Goal: Check status: Check status

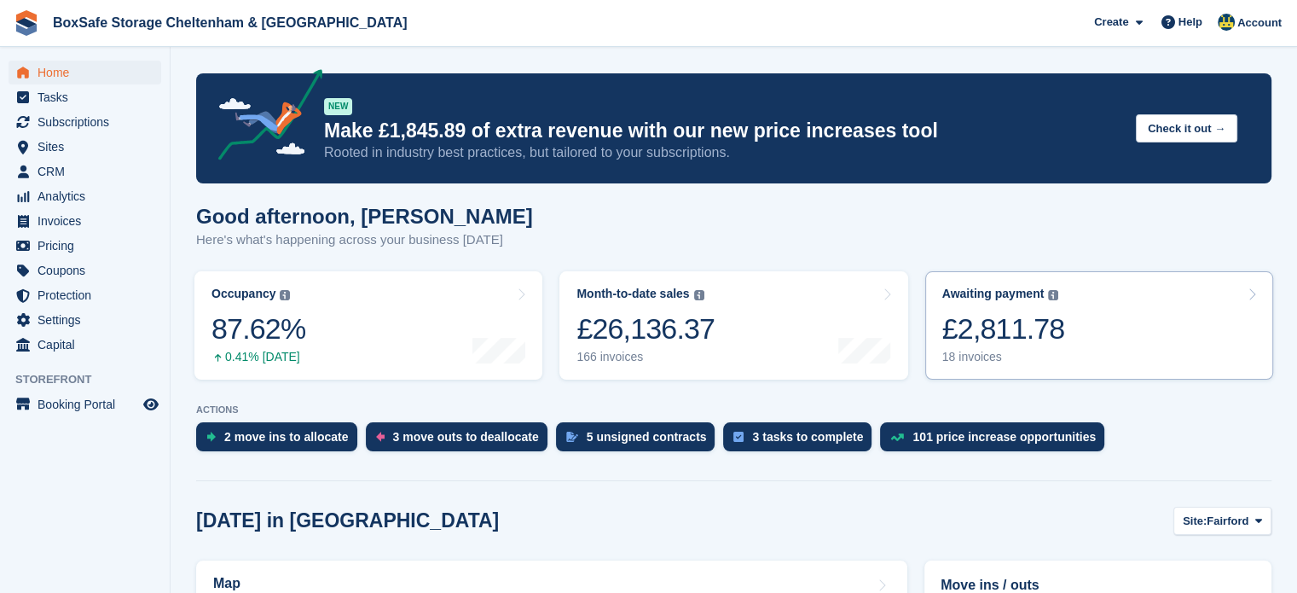
click at [1070, 346] on link "Awaiting payment The total outstanding balance on all open invoices. £2,811.78 …" at bounding box center [1099, 325] width 348 height 108
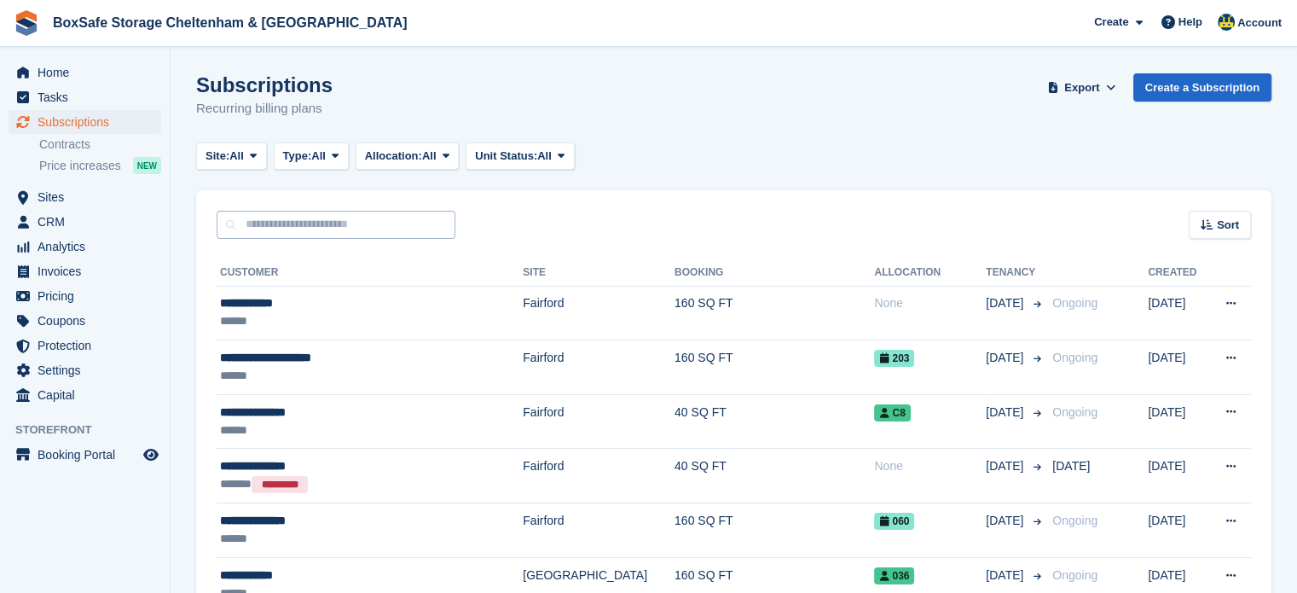
click at [264, 222] on input "text" at bounding box center [336, 225] width 239 height 28
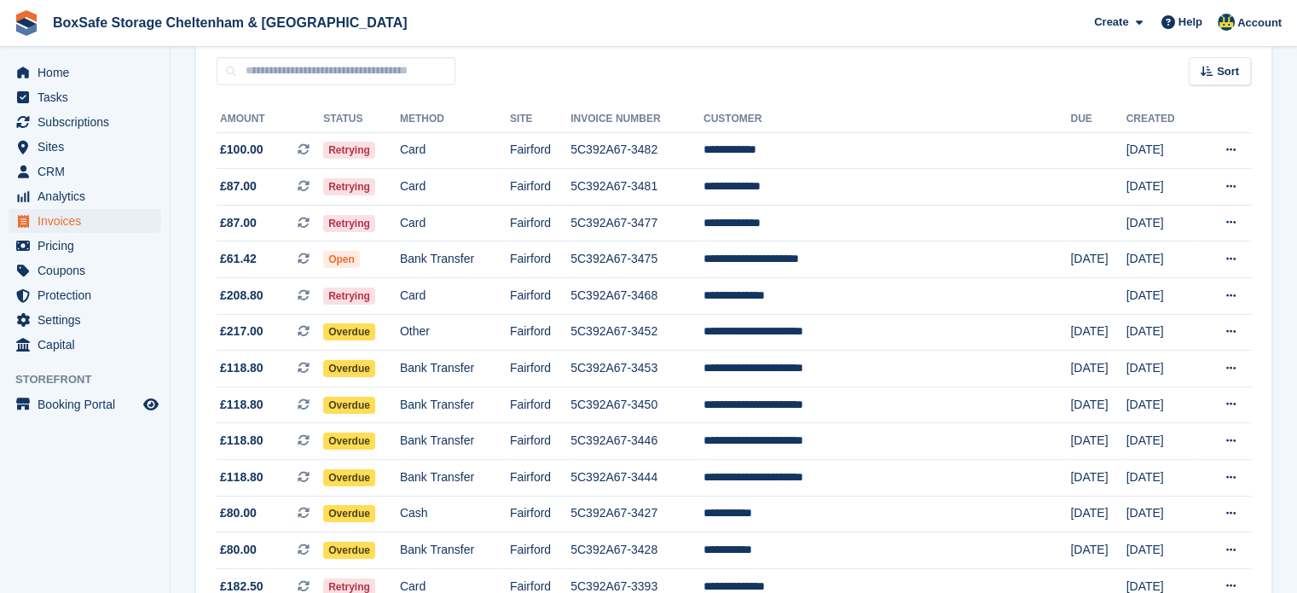
scroll to position [149, 0]
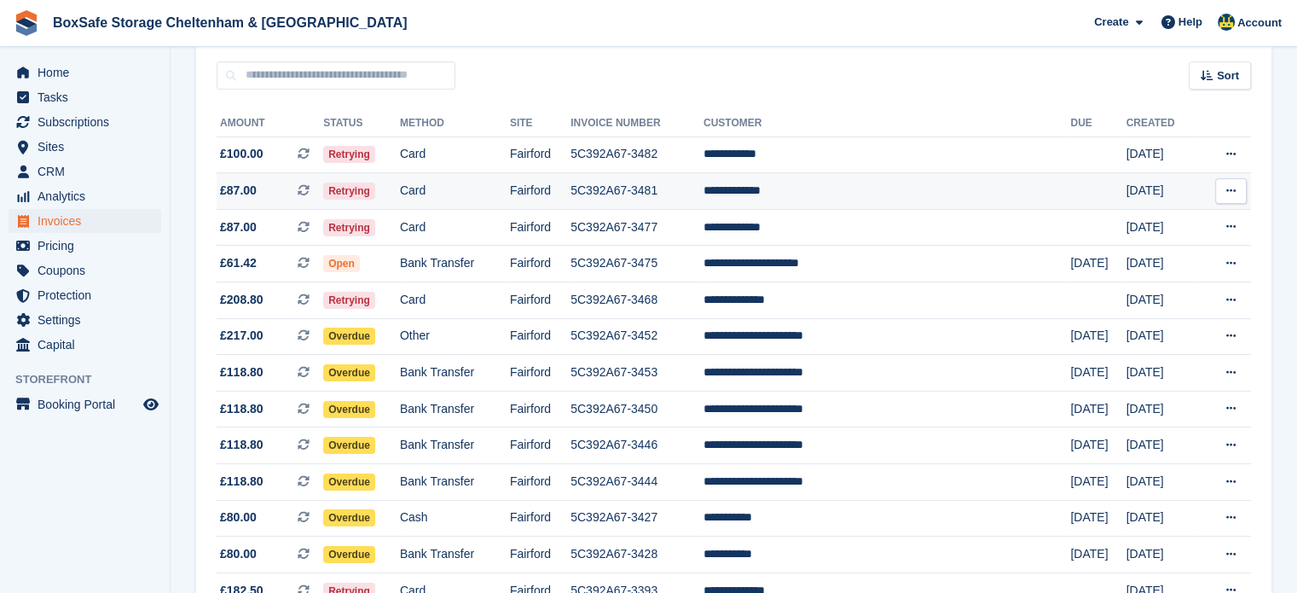
click at [860, 197] on td "**********" at bounding box center [886, 191] width 367 height 37
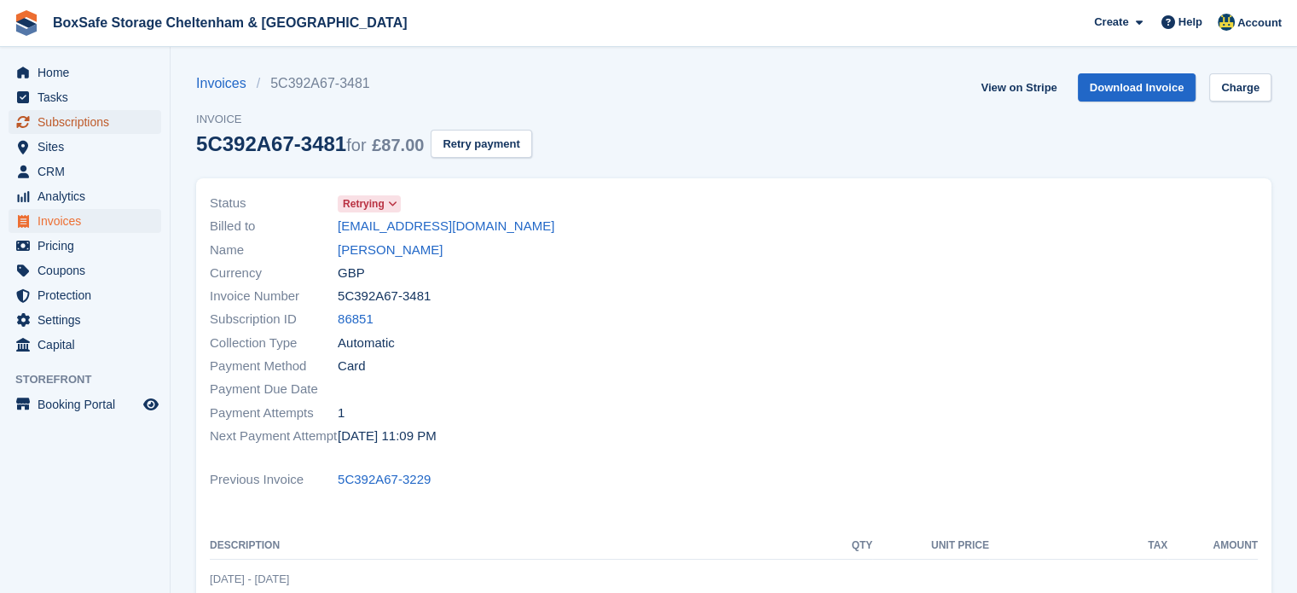
click at [90, 113] on span "Subscriptions" at bounding box center [89, 122] width 102 height 24
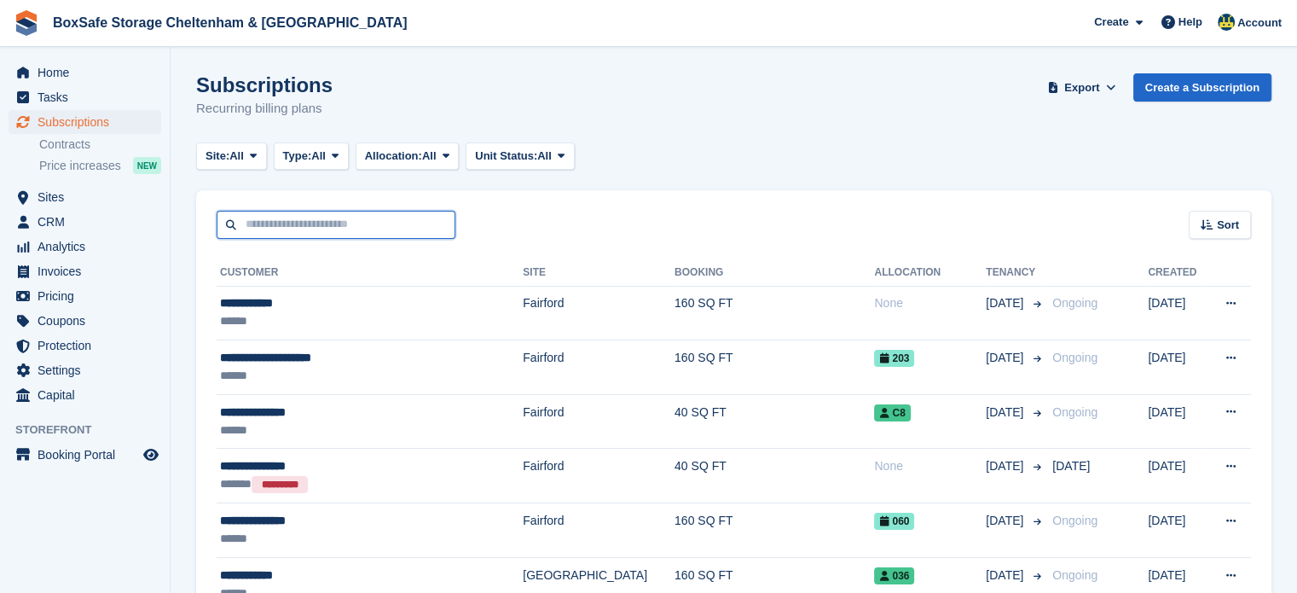
click at [304, 228] on input "text" at bounding box center [336, 225] width 239 height 28
type input "**********"
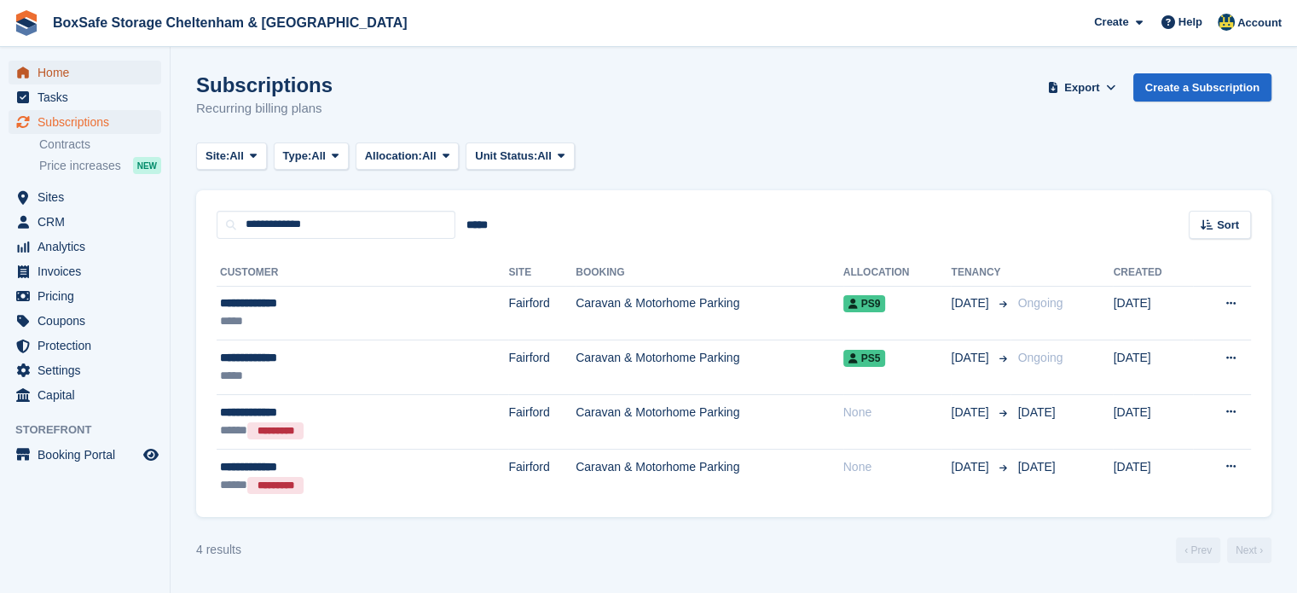
click at [95, 64] on span "Home" at bounding box center [89, 73] width 102 height 24
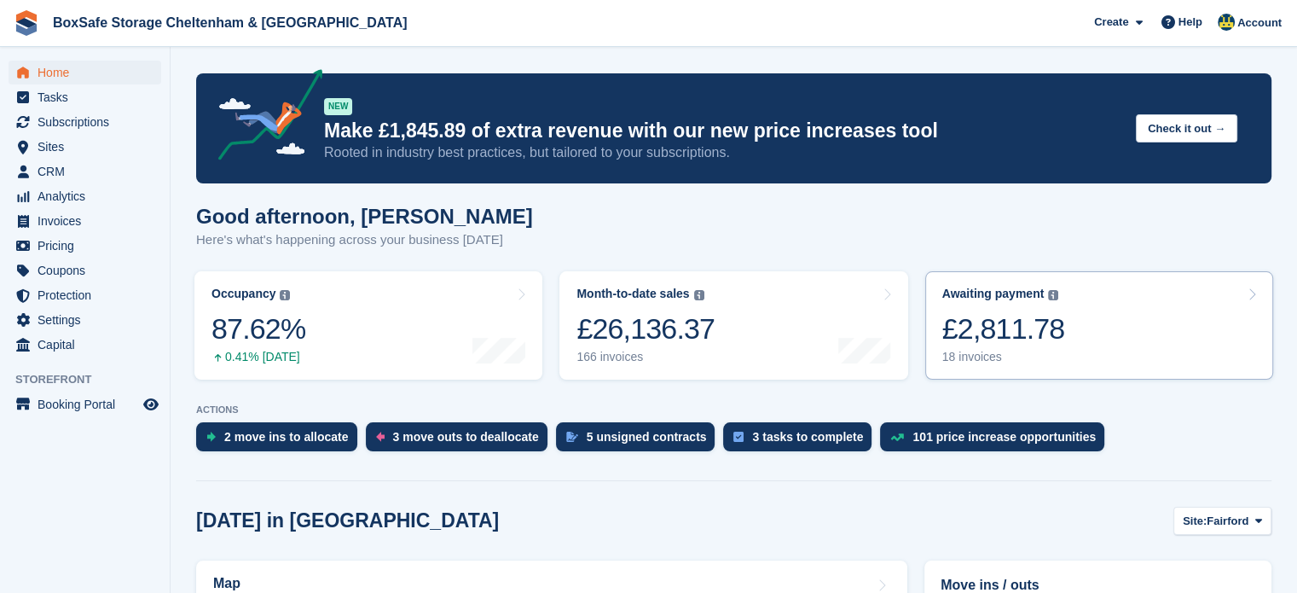
click at [1103, 332] on link "Awaiting payment The total outstanding balance on all open invoices. £2,811.78 …" at bounding box center [1099, 325] width 348 height 108
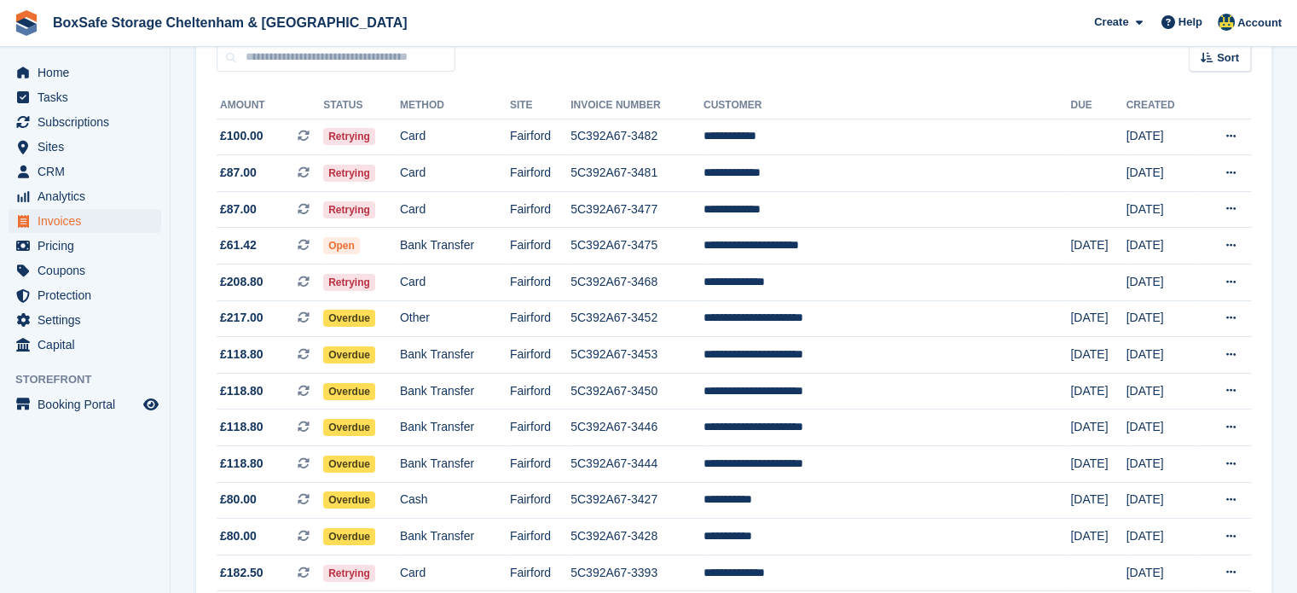
scroll to position [186, 0]
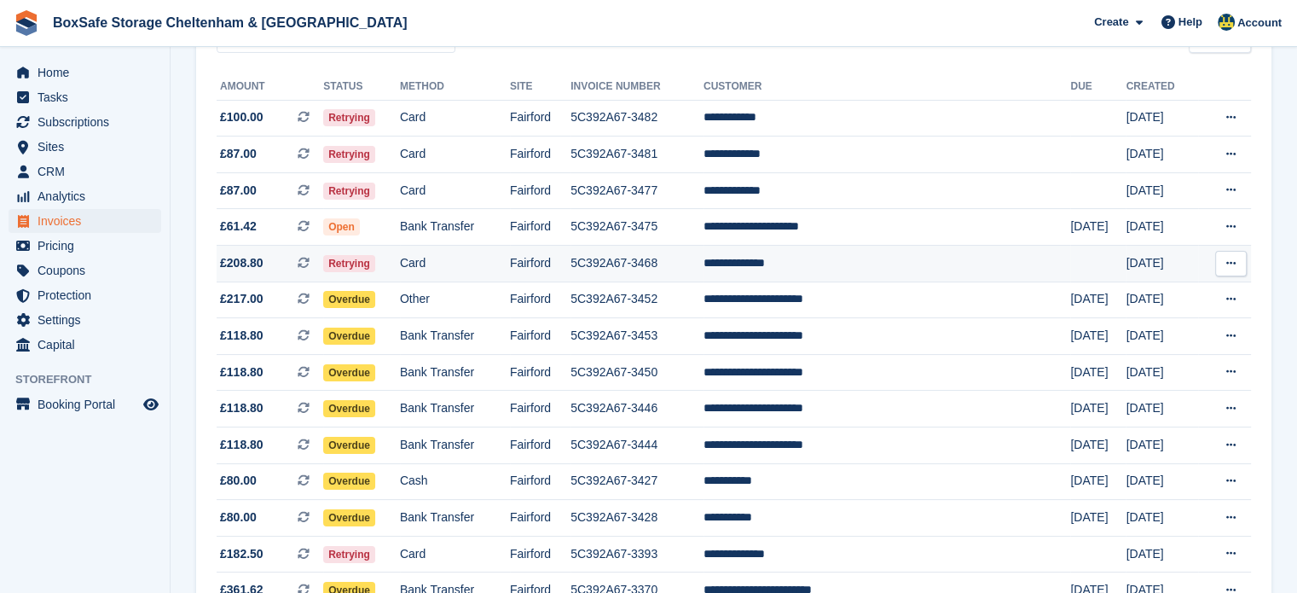
click at [841, 262] on td "**********" at bounding box center [886, 264] width 367 height 37
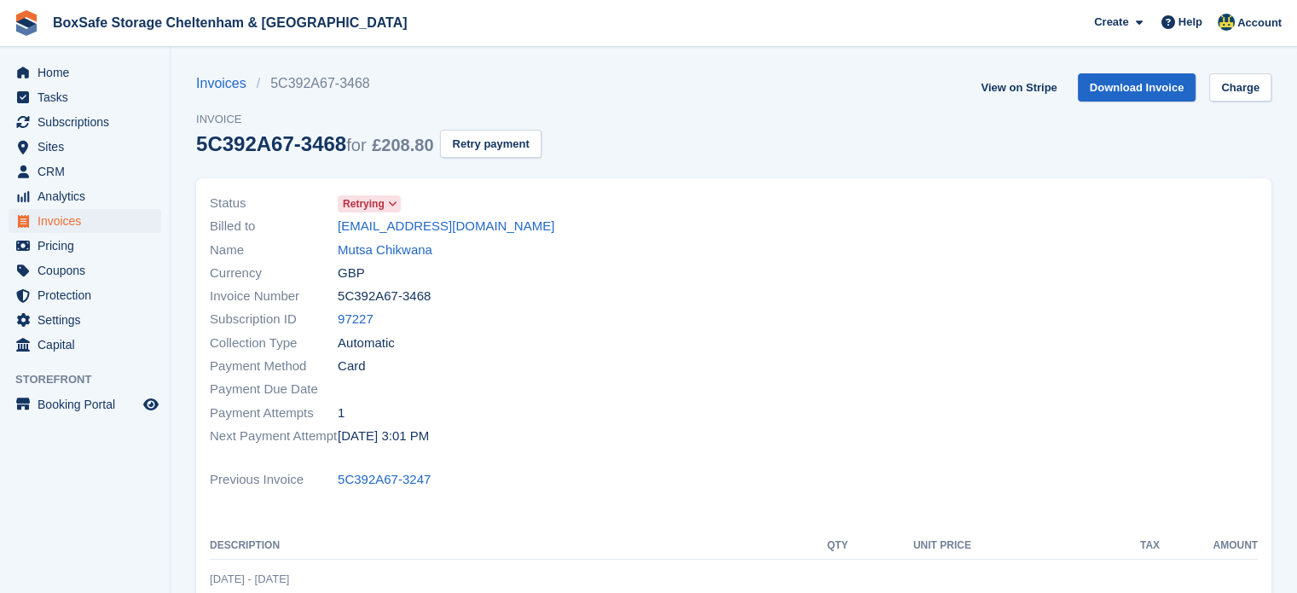
click at [878, 191] on div at bounding box center [1001, 320] width 535 height 276
click at [356, 324] on link "97227" at bounding box center [356, 319] width 36 height 20
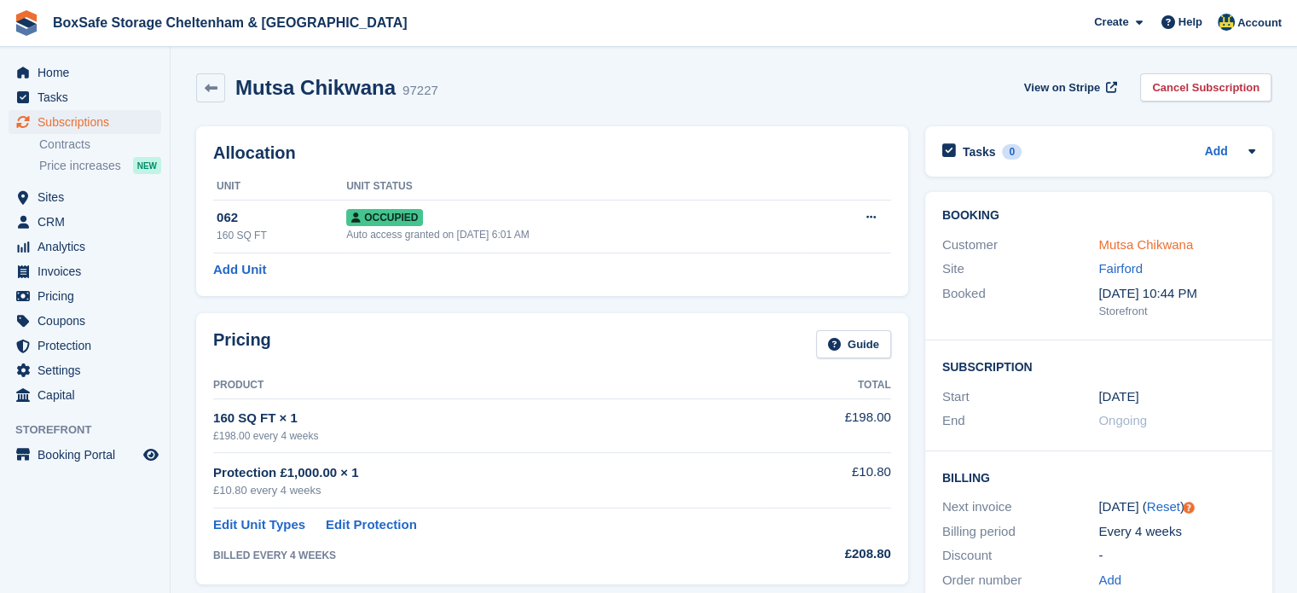
click at [1132, 240] on link "Mutsa Chikwana" at bounding box center [1145, 244] width 95 height 14
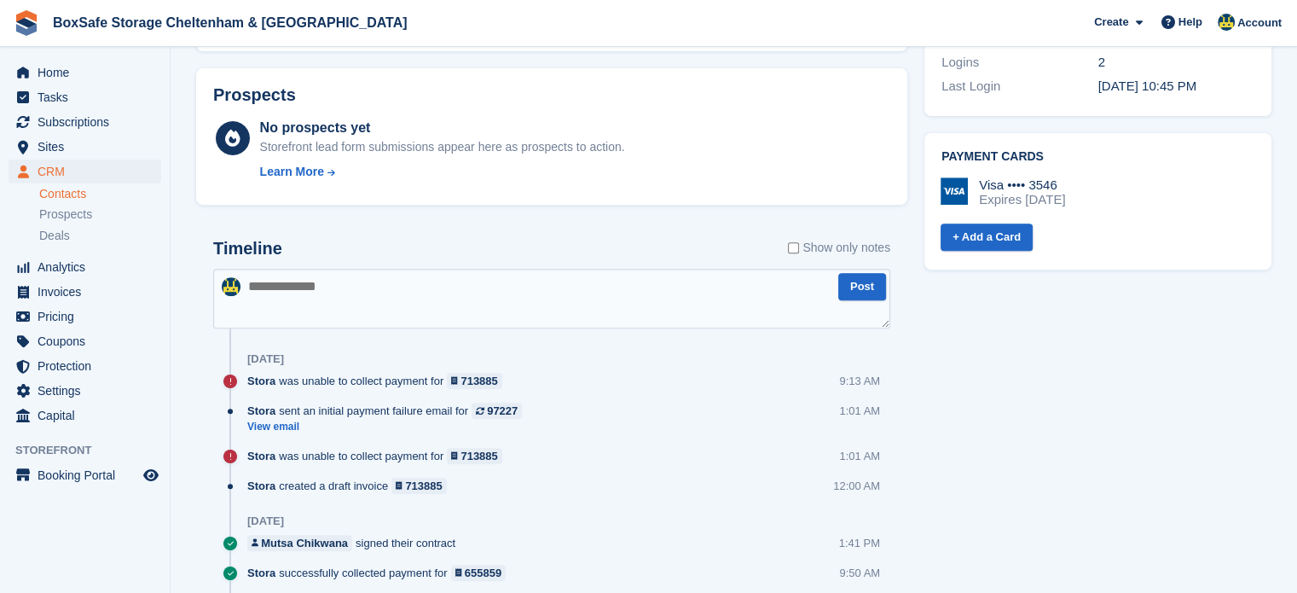
scroll to position [651, 0]
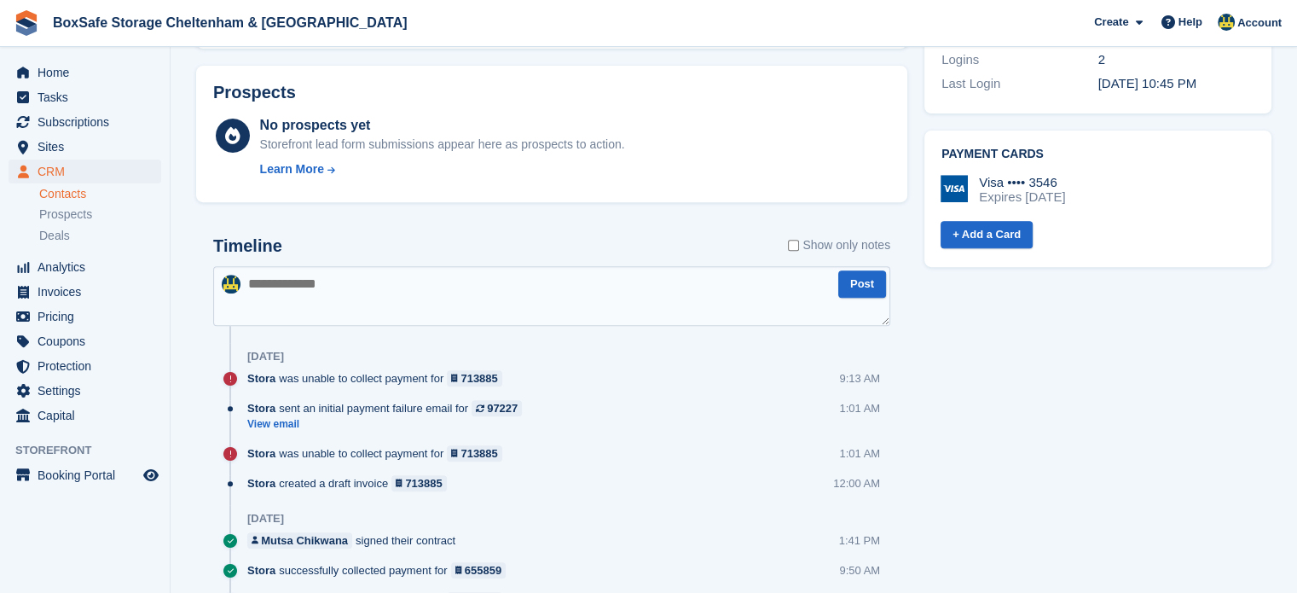
drag, startPoint x: 1293, startPoint y: 339, endPoint x: 1309, endPoint y: 399, distance: 61.6
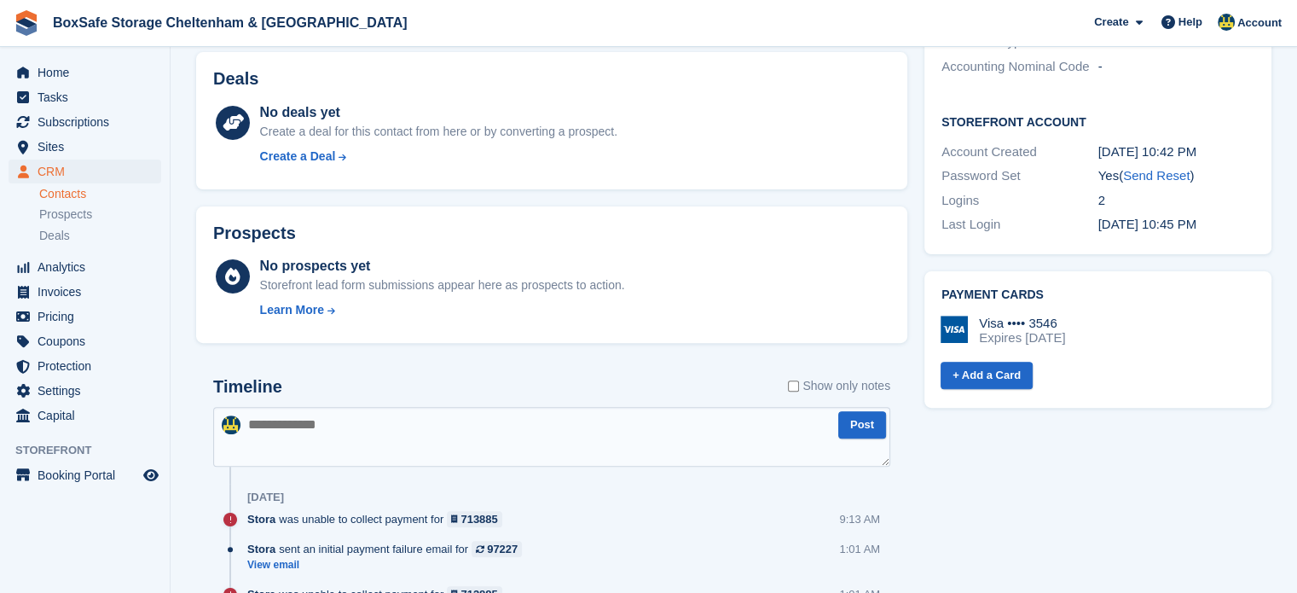
scroll to position [508, 0]
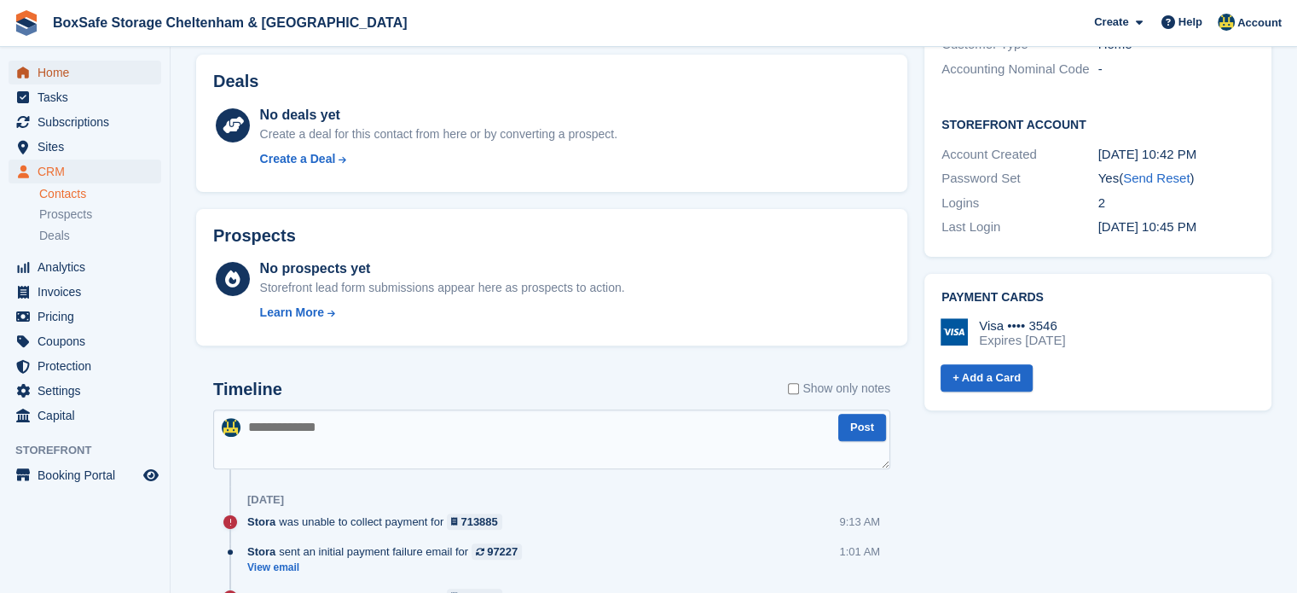
click at [32, 63] on span "menu" at bounding box center [23, 72] width 20 height 20
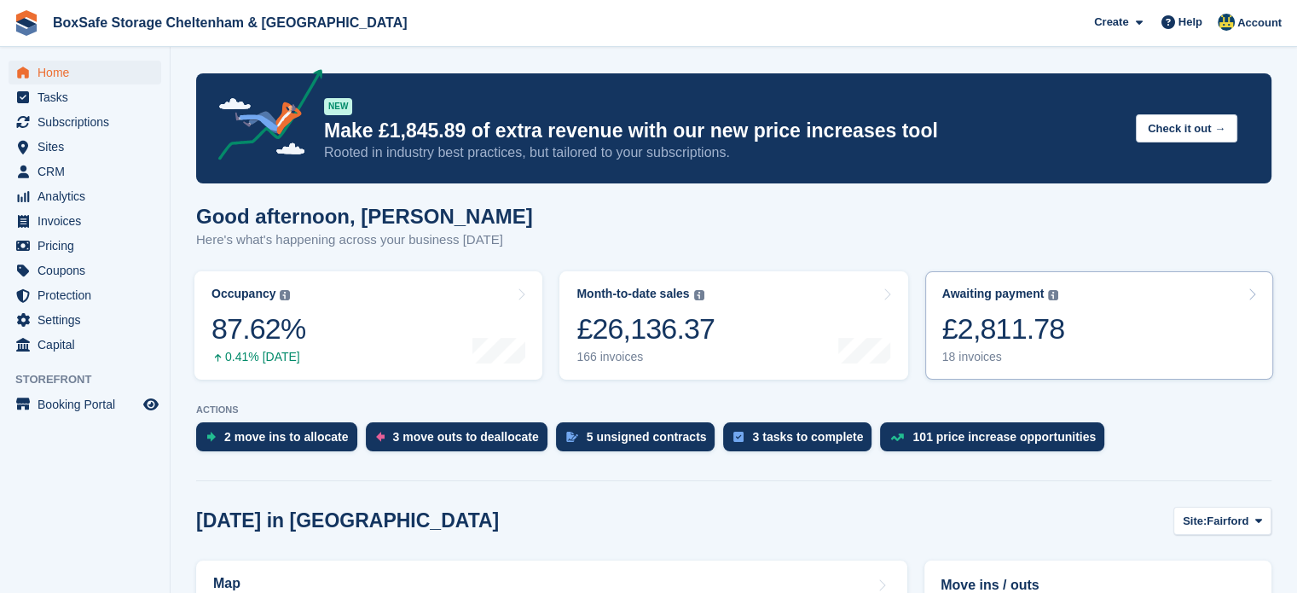
click at [1037, 344] on div "£2,811.78" at bounding box center [1003, 328] width 123 height 35
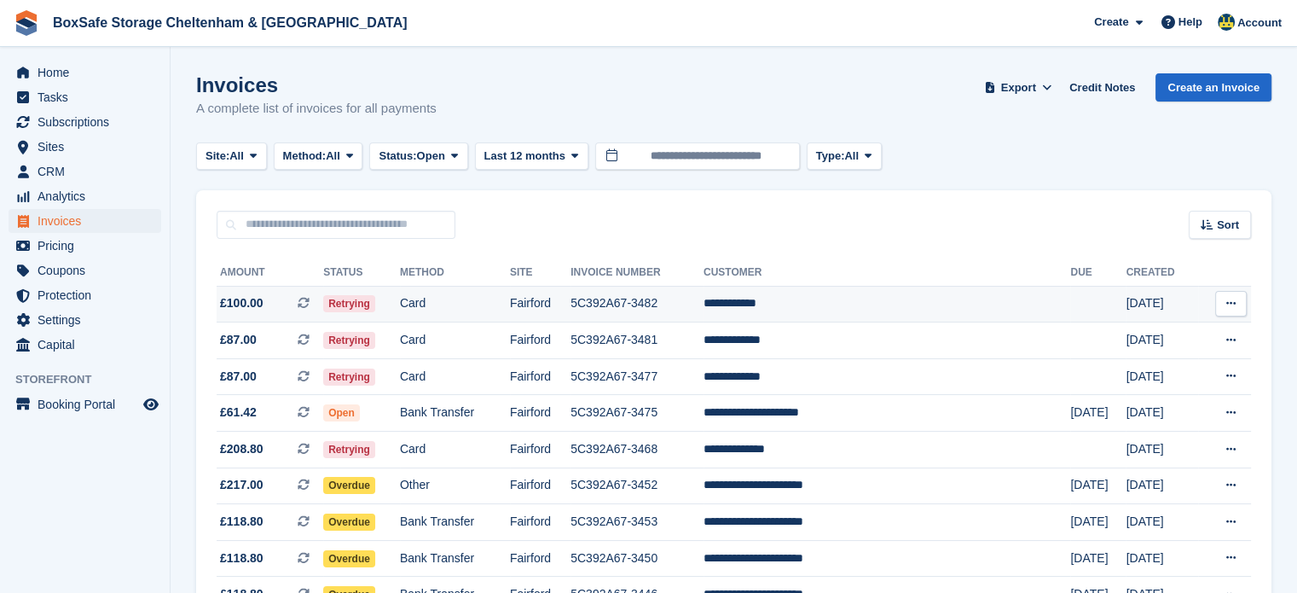
click at [703, 305] on td "5C392A67-3482" at bounding box center [636, 304] width 133 height 37
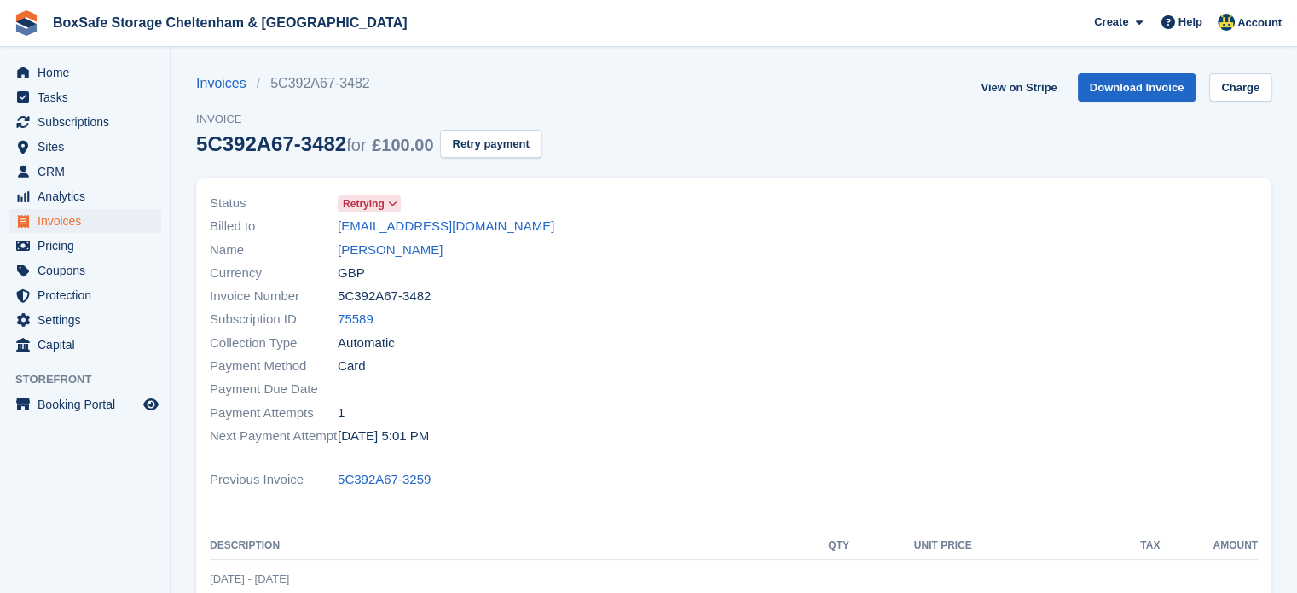
click at [334, 320] on span "Subscription ID" at bounding box center [274, 319] width 128 height 20
click at [341, 320] on link "75589" at bounding box center [356, 319] width 36 height 20
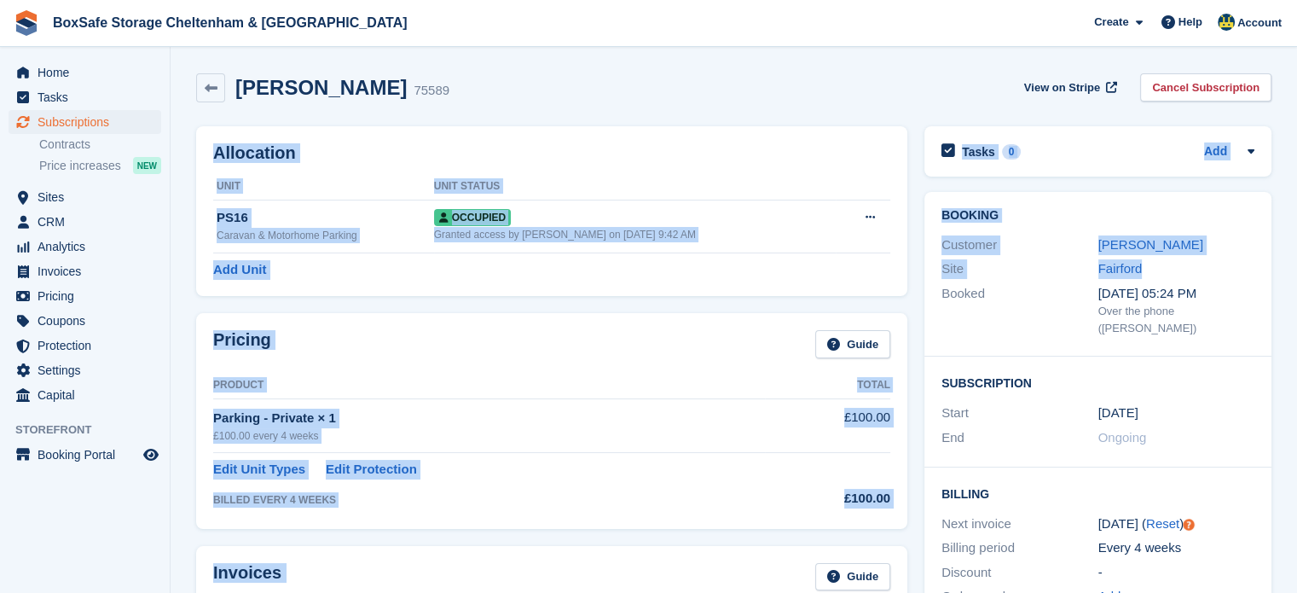
drag, startPoint x: 1295, startPoint y: 98, endPoint x: 1309, endPoint y: 269, distance: 171.1
click at [1296, 269] on html "BoxSafe Storage Cheltenham & Fairford Create Subscription Invoice Contact Deal …" at bounding box center [648, 296] width 1297 height 593
click at [830, 156] on h2 "Allocation" at bounding box center [551, 153] width 677 height 20
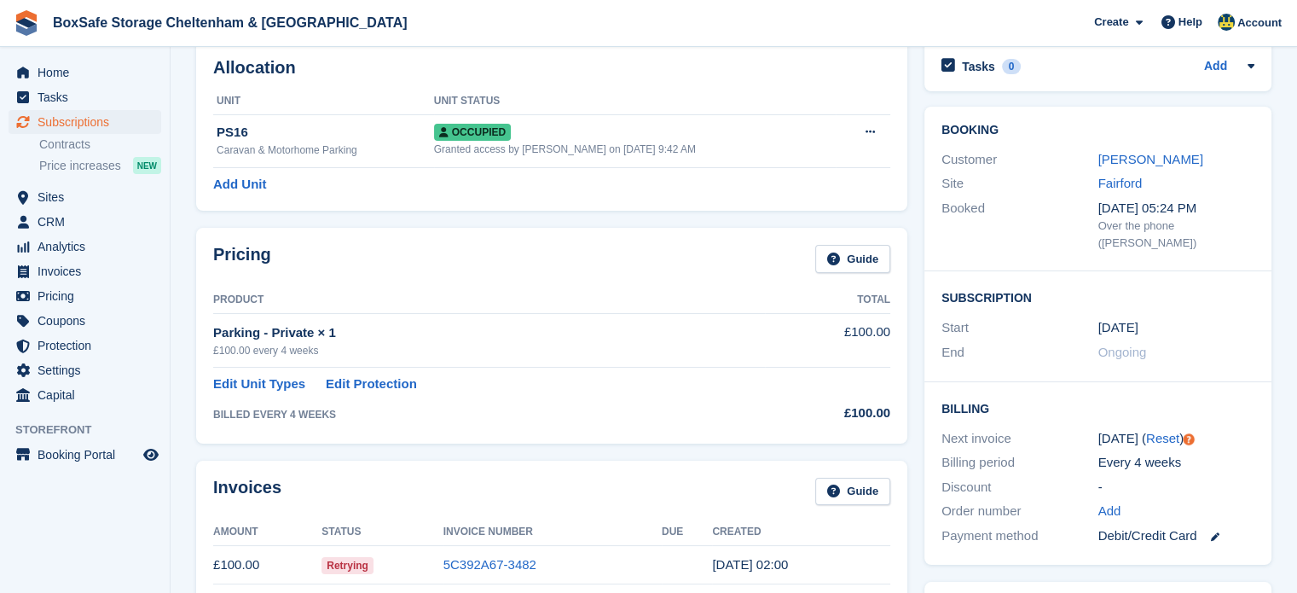
scroll to position [89, 0]
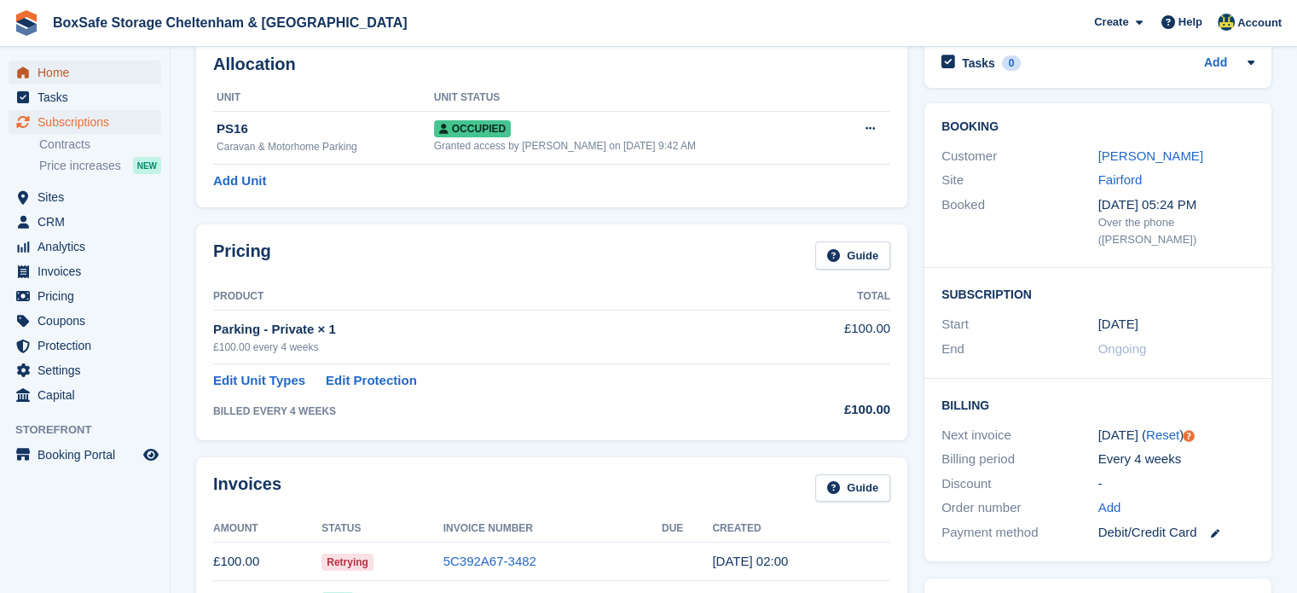
click at [80, 75] on span "Home" at bounding box center [89, 73] width 102 height 24
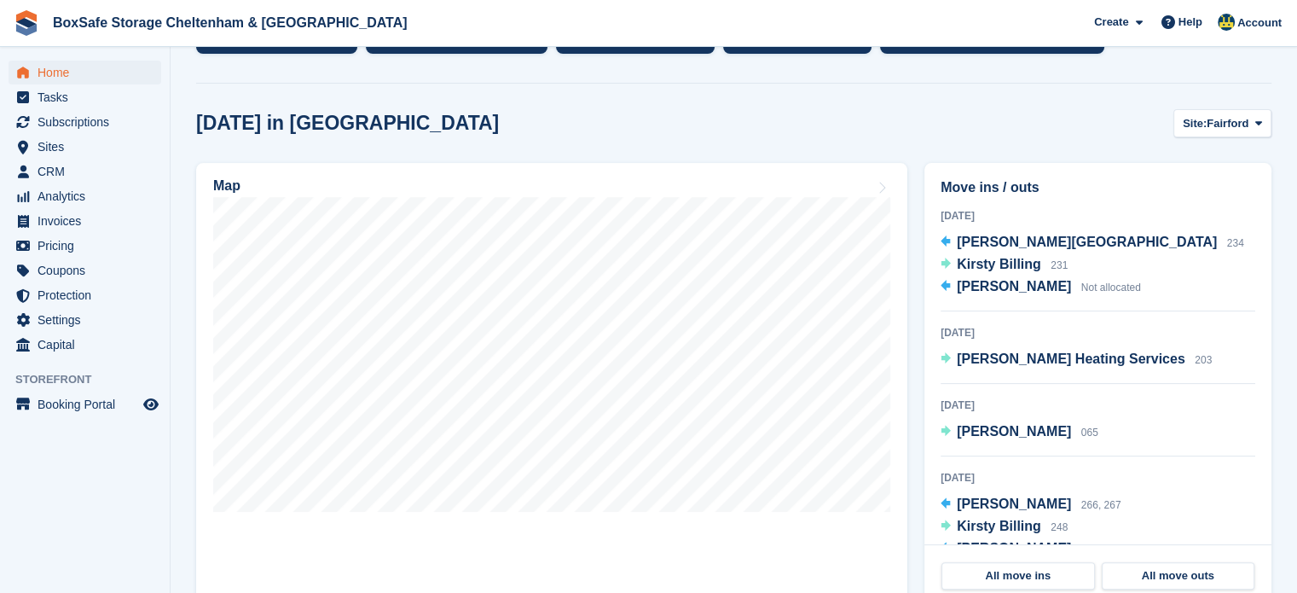
scroll to position [399, 0]
